Goal: Check status: Check status

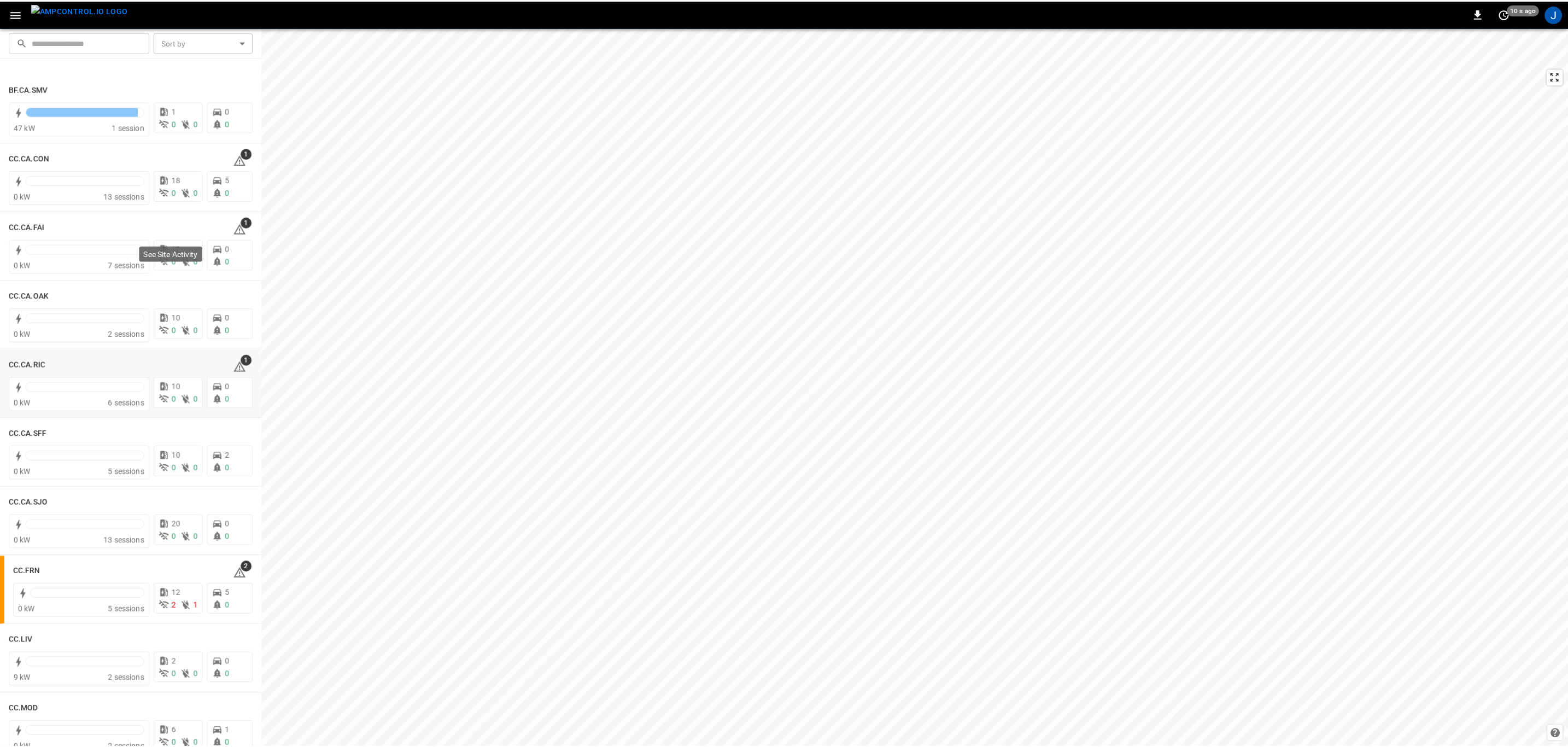
scroll to position [246, 0]
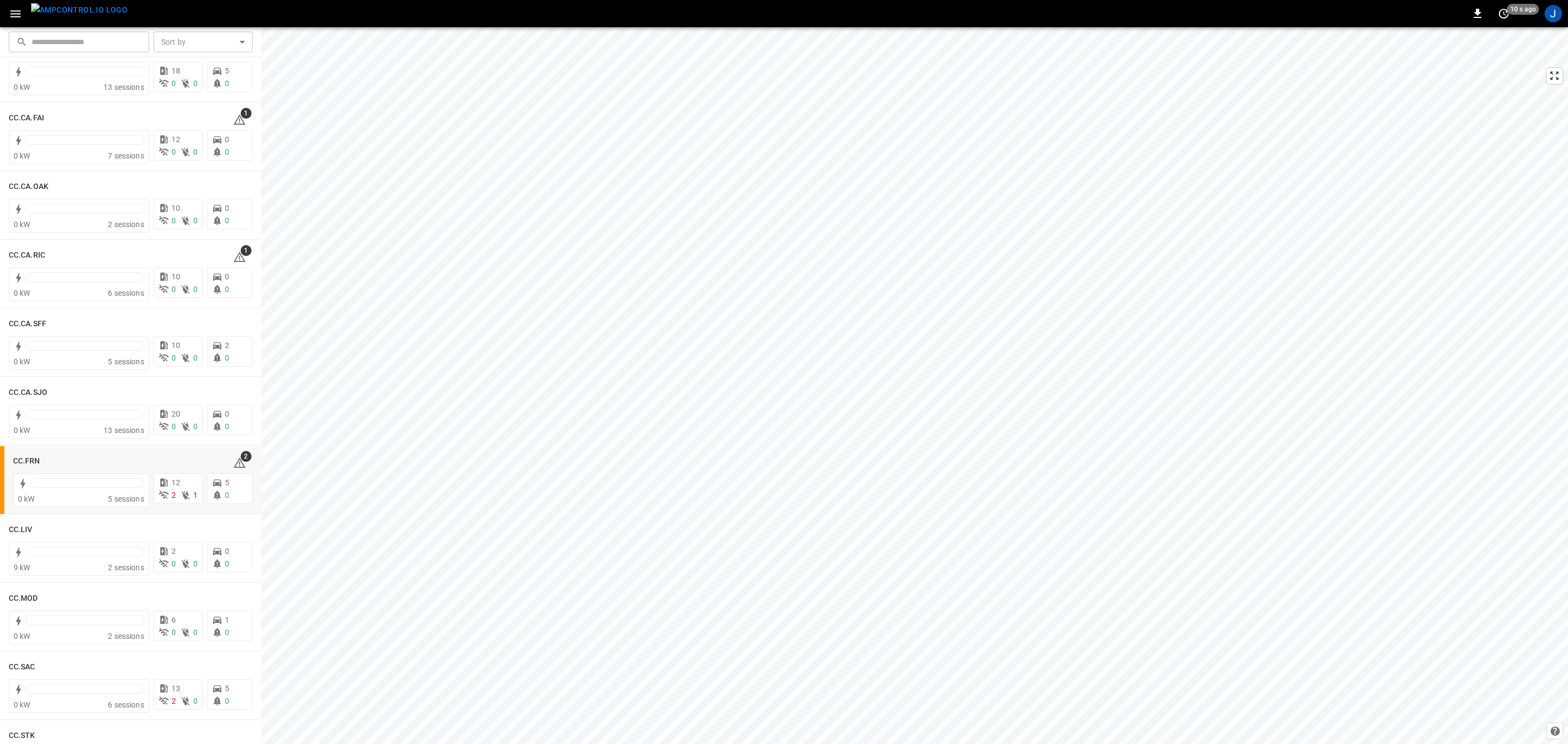
click at [28, 458] on h6 "CC.FRN" at bounding box center [27, 461] width 27 height 12
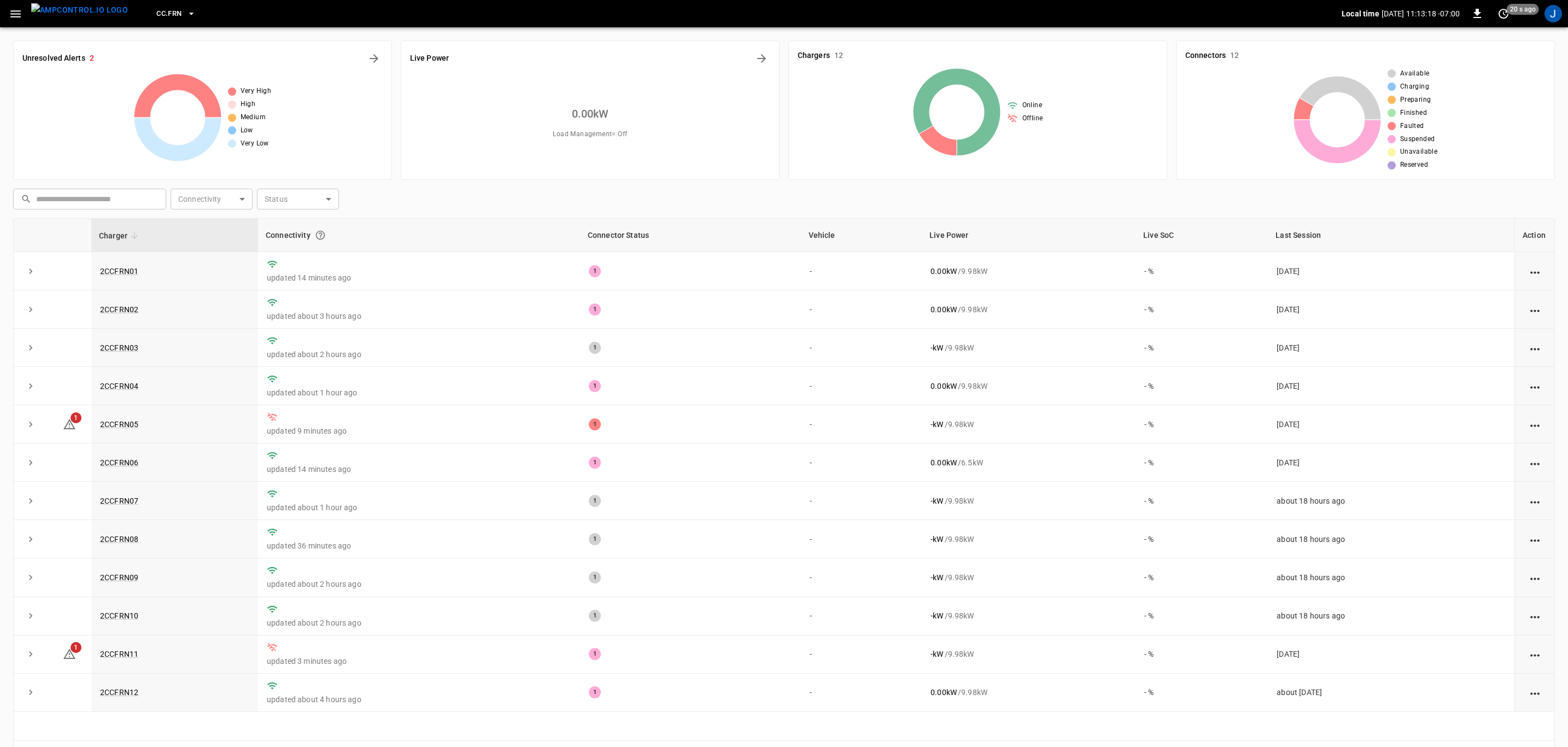
click at [107, 658] on link "2CCFRN11" at bounding box center [119, 653] width 38 height 9
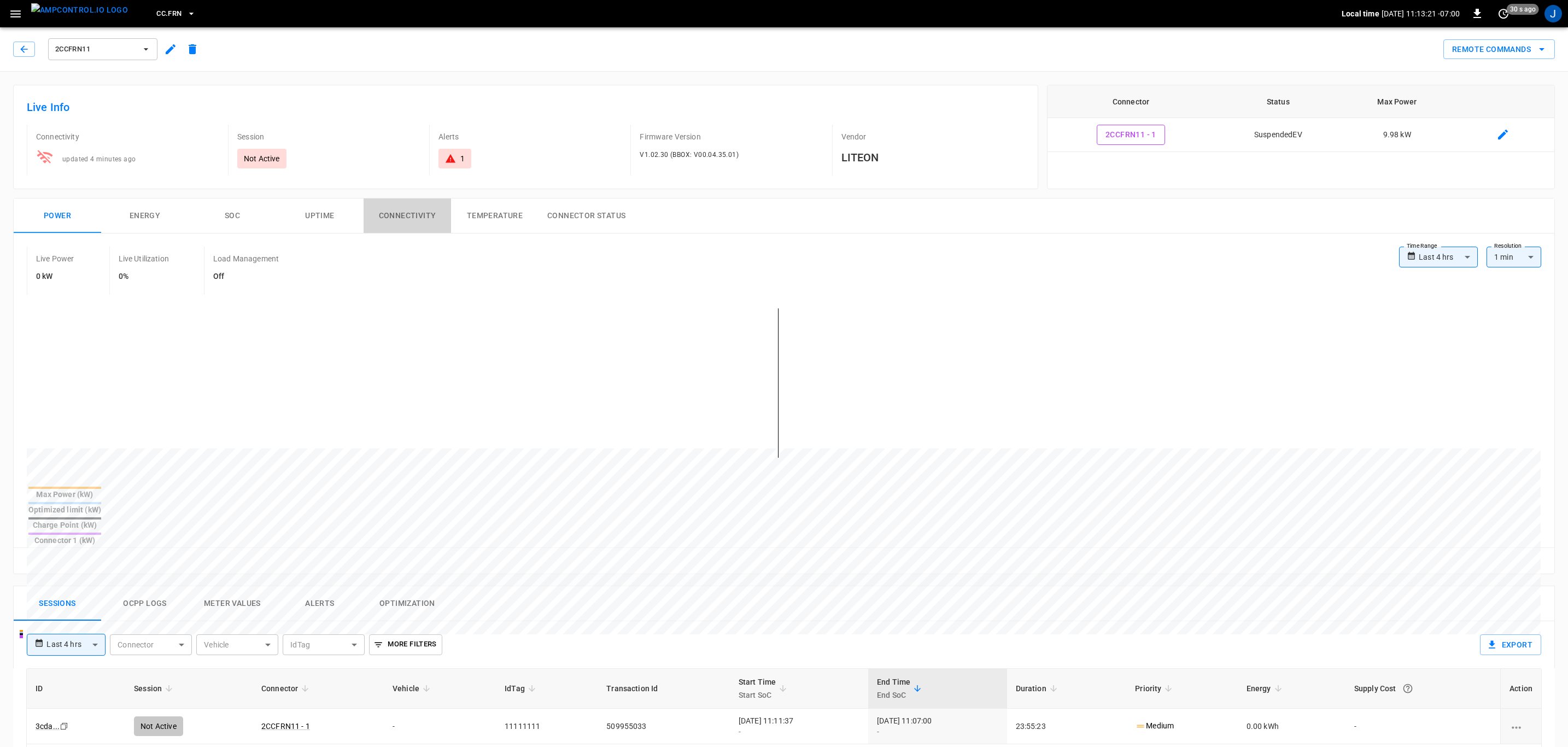
click at [421, 216] on button "Connectivity" at bounding box center [407, 216] width 87 height 35
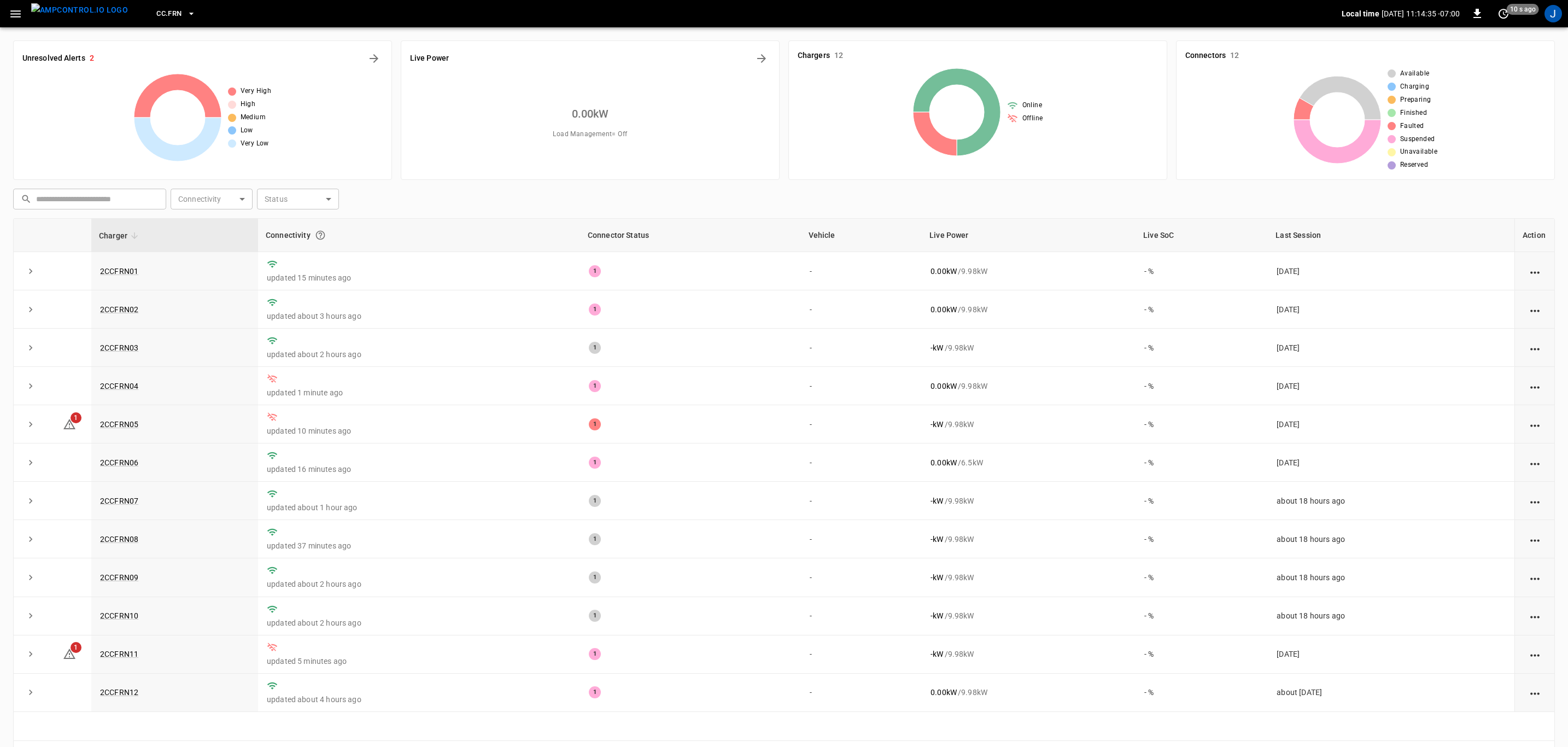
click at [122, 427] on link "2CCFRN05" at bounding box center [119, 424] width 38 height 9
